Goal: Information Seeking & Learning: Learn about a topic

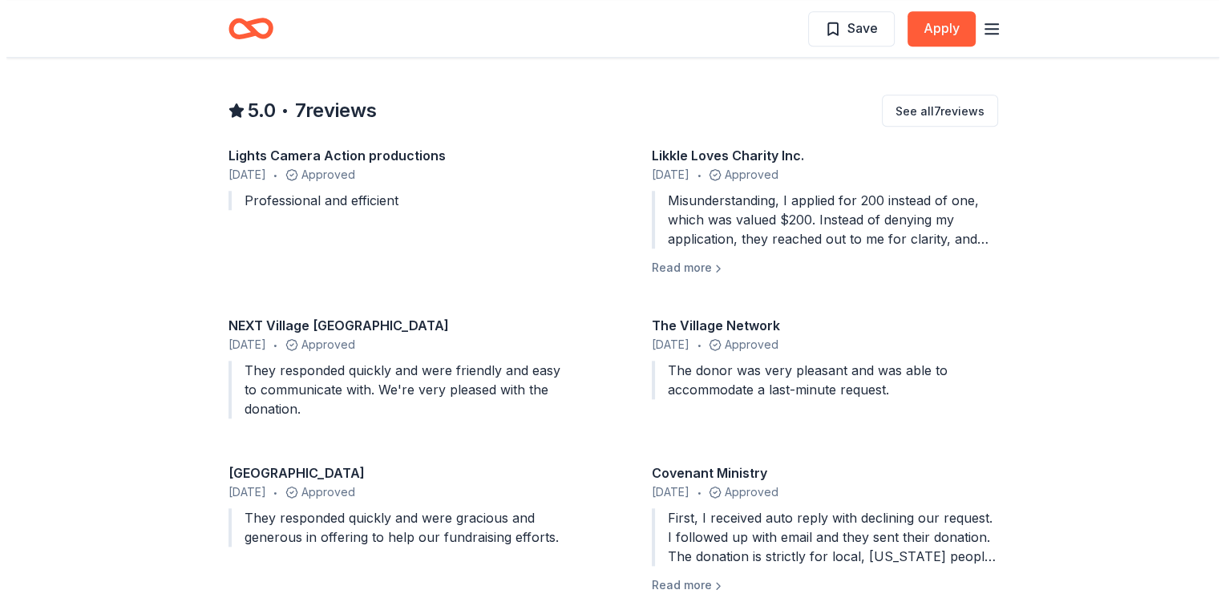
scroll to position [1501, 0]
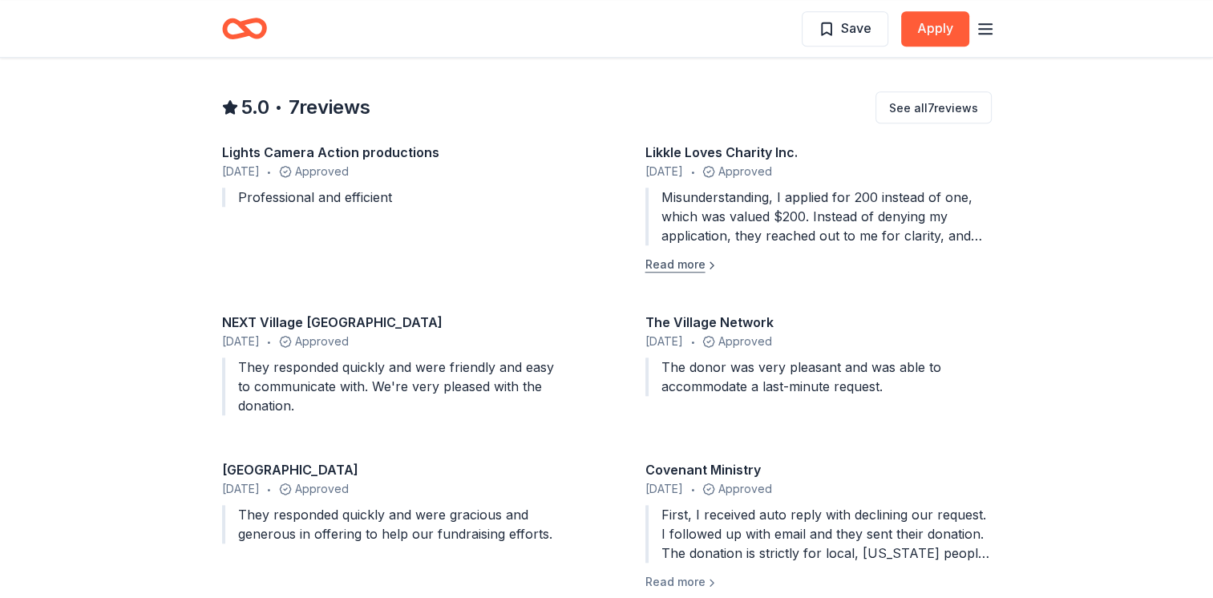
click at [696, 265] on button "Read more" at bounding box center [681, 264] width 73 height 19
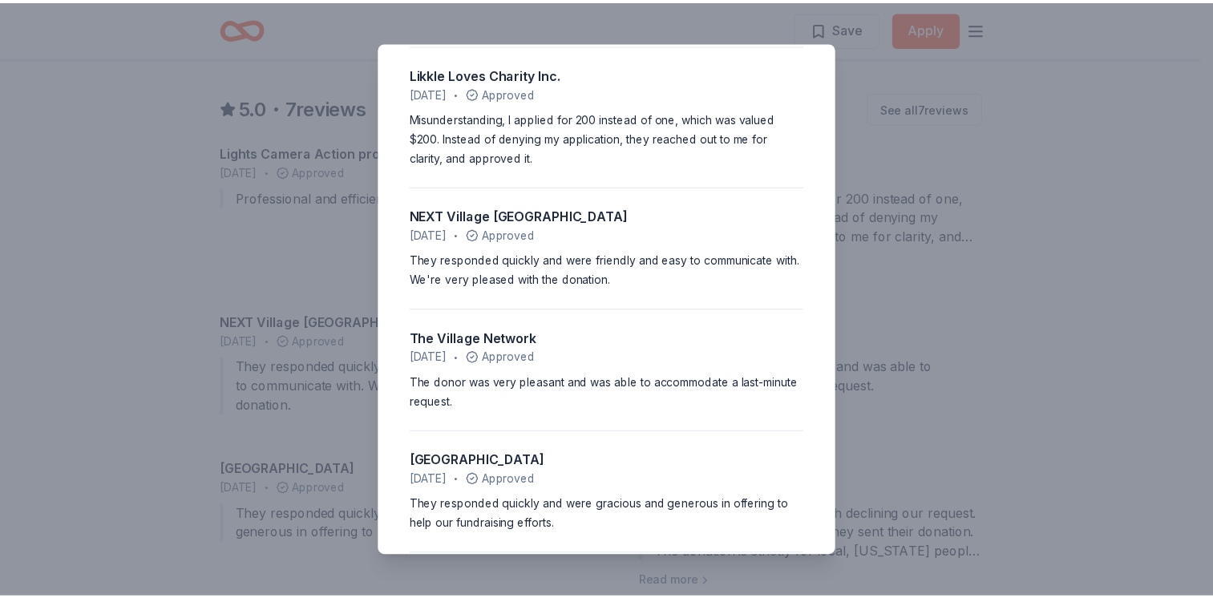
scroll to position [0, 0]
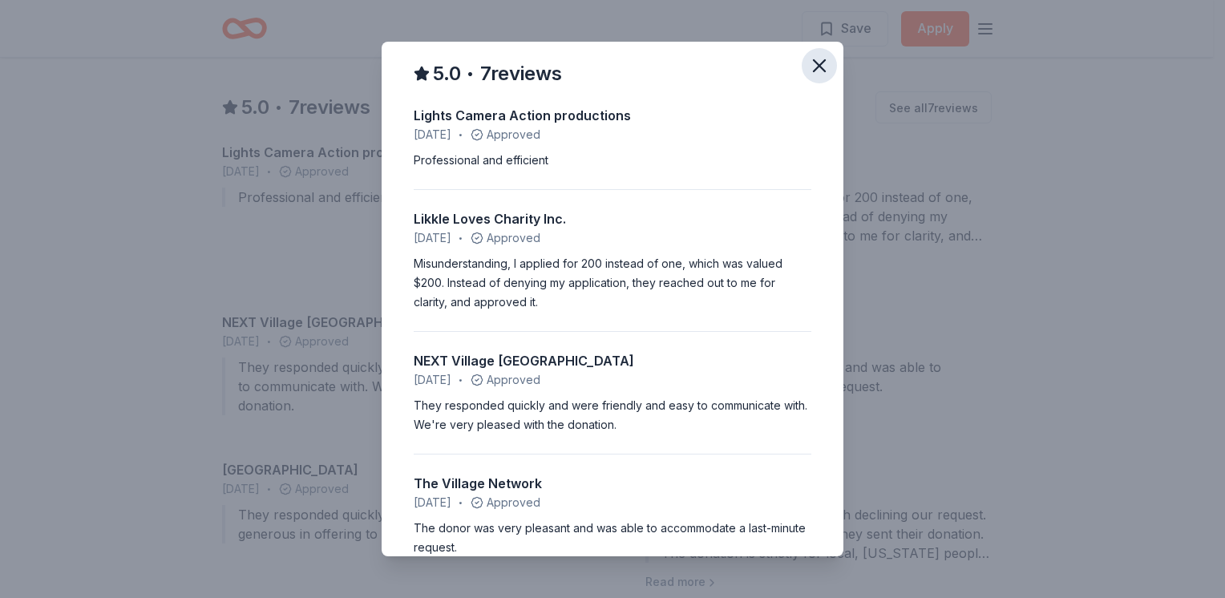
click at [808, 63] on icon "button" at bounding box center [819, 66] width 22 height 22
